Goal: Book appointment/travel/reservation

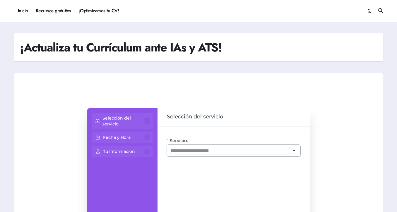
click at [227, 151] on input "Servicio:" at bounding box center [229, 150] width 119 height 7
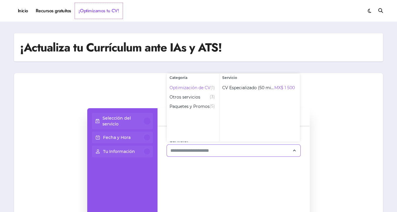
click at [84, 9] on link "¡Optimizamos tu CV!" at bounding box center [99, 11] width 48 height 16
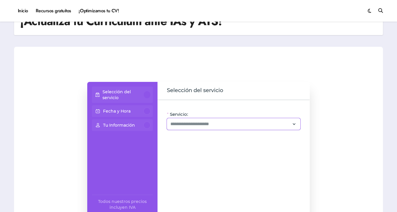
click at [185, 128] on div at bounding box center [233, 124] width 133 height 12
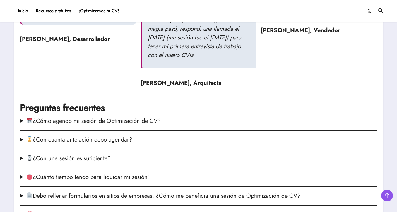
scroll to position [836, 0]
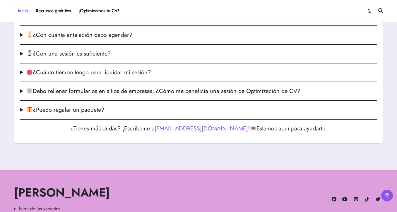
click at [23, 8] on link "Inicio" at bounding box center [23, 11] width 18 height 16
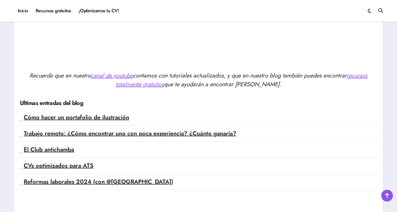
scroll to position [1431, 0]
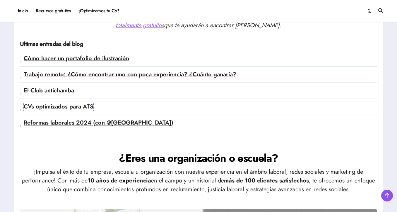
click at [83, 109] on link "CVs optimizados para ATS" at bounding box center [59, 106] width 70 height 8
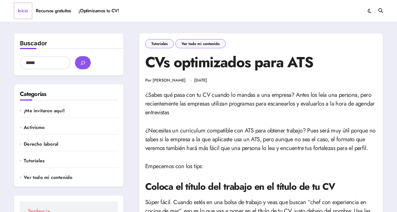
click at [21, 15] on link "Inicio" at bounding box center [23, 11] width 18 height 16
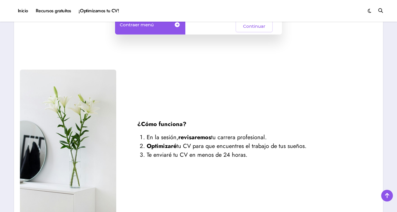
scroll to position [703, 0]
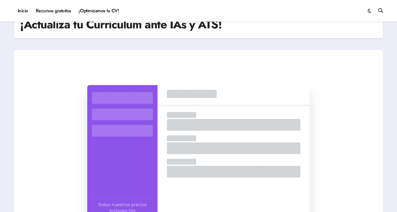
scroll to position [2, 0]
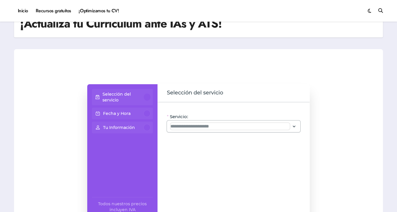
click at [196, 123] on input "Servicio:" at bounding box center [229, 126] width 119 height 7
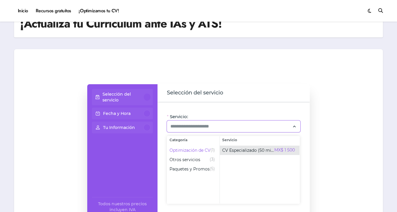
click at [261, 153] on span "CV Especializado (50 min)" at bounding box center [248, 150] width 52 height 6
type input "**********"
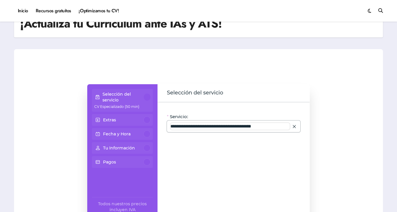
click at [257, 127] on input "**********" at bounding box center [229, 126] width 119 height 7
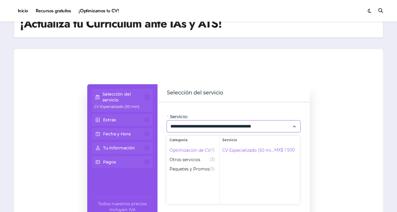
click at [352, 93] on div "**********" at bounding box center [198, 166] width 357 height 164
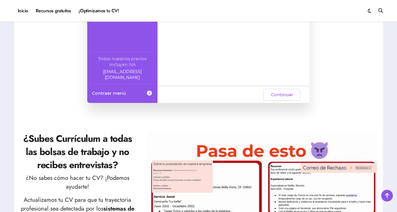
scroll to position [47, 0]
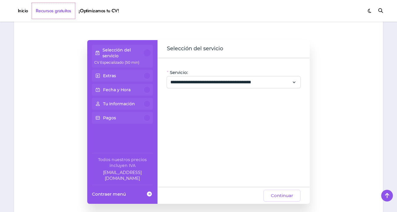
click at [42, 10] on link "Recursos gratuitos" at bounding box center [53, 11] width 43 height 16
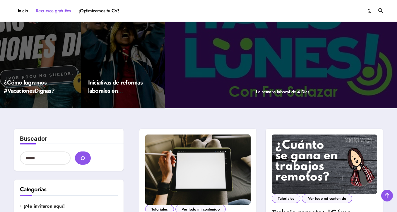
scroll to position [50, 0]
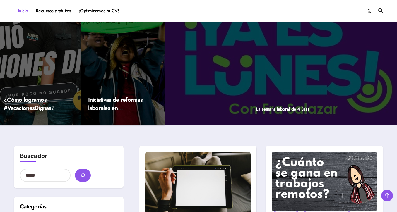
click at [24, 10] on link "Inicio" at bounding box center [23, 11] width 18 height 16
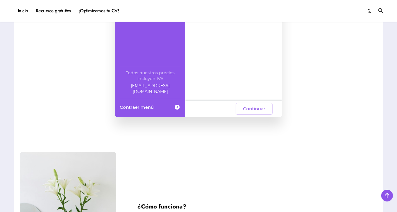
scroll to position [585, 0]
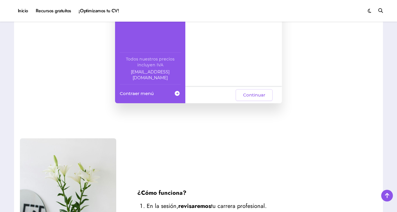
click at [177, 93] on span at bounding box center [176, 93] width 7 height 11
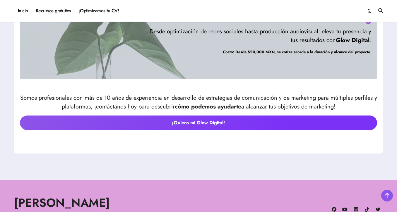
scroll to position [1947, 0]
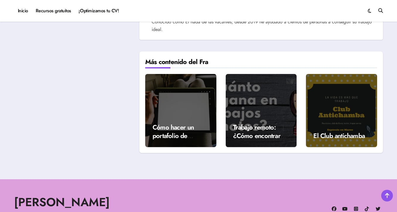
scroll to position [1457, 0]
